Goal: Task Accomplishment & Management: Manage account settings

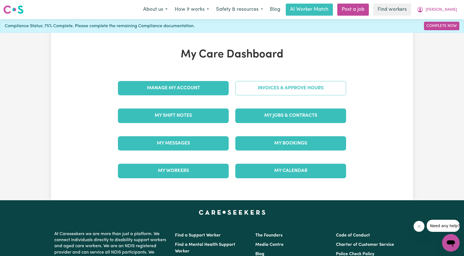
click at [280, 89] on link "Invoices & Approve Hours" at bounding box center [290, 88] width 111 height 14
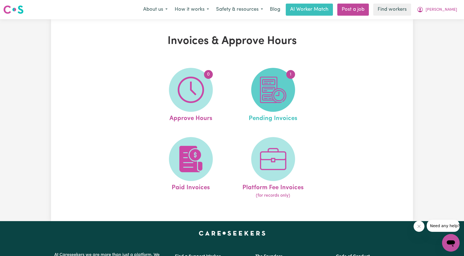
click at [263, 90] on img at bounding box center [273, 90] width 26 height 26
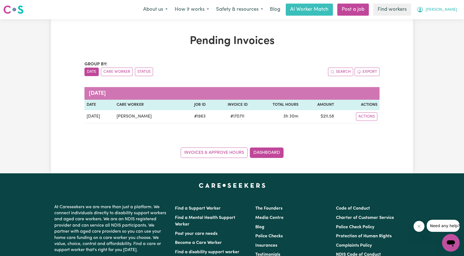
click at [423, 11] on icon "My Account" at bounding box center [419, 9] width 5 height 5
click at [436, 30] on link "Logout" at bounding box center [438, 31] width 43 height 10
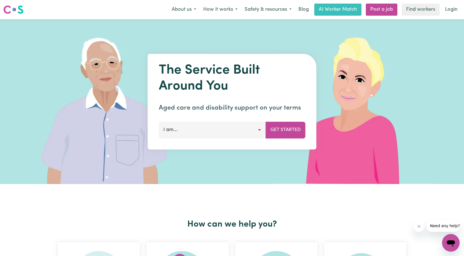
click at [457, 10] on link "Login" at bounding box center [451, 10] width 19 height 12
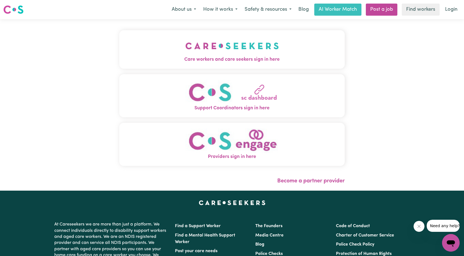
click at [185, 39] on img "Care workers and care seekers sign in here" at bounding box center [232, 46] width 94 height 20
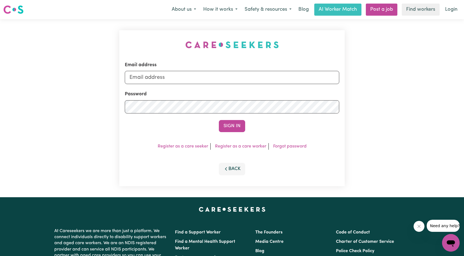
click at [197, 70] on div "Email address" at bounding box center [232, 72] width 214 height 22
click at [197, 76] on input "Email address" at bounding box center [232, 77] width 214 height 13
drag, startPoint x: 159, startPoint y: 81, endPoint x: 310, endPoint y: 100, distance: 152.3
click at [313, 97] on form "Email address [EMAIL_ADDRESS][PERSON_NAME][DOMAIN_NAME] Password Sign In" at bounding box center [232, 96] width 214 height 70
type input "[EMAIL_ADDRESS][DOMAIN_NAME]"
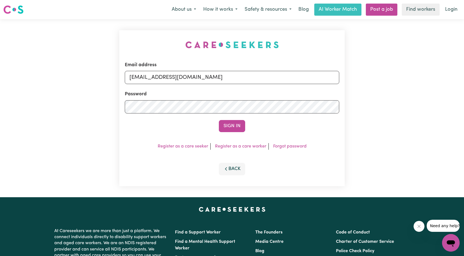
click at [249, 126] on div "Sign In" at bounding box center [232, 126] width 214 height 12
click at [236, 126] on button "Sign In" at bounding box center [232, 126] width 26 height 12
